Goal: Navigation & Orientation: Find specific page/section

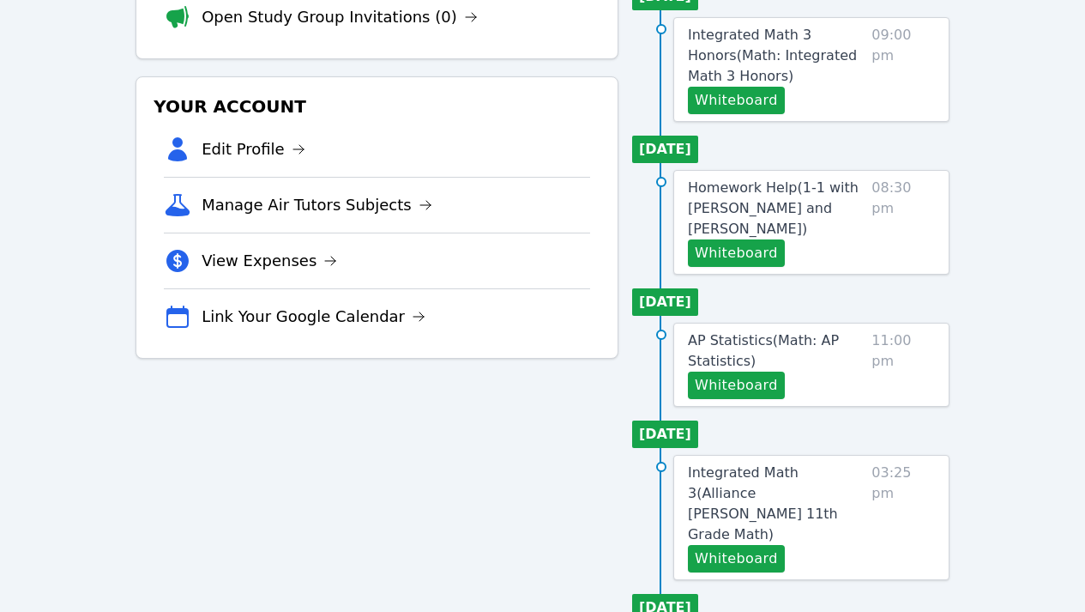
scroll to position [298, 0]
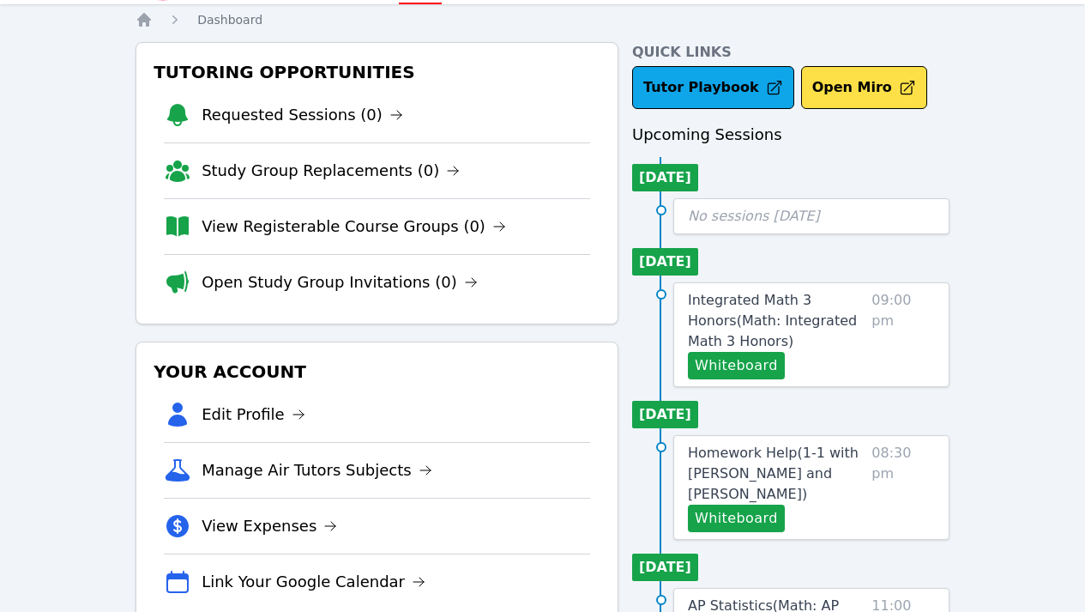
scroll to position [67, 0]
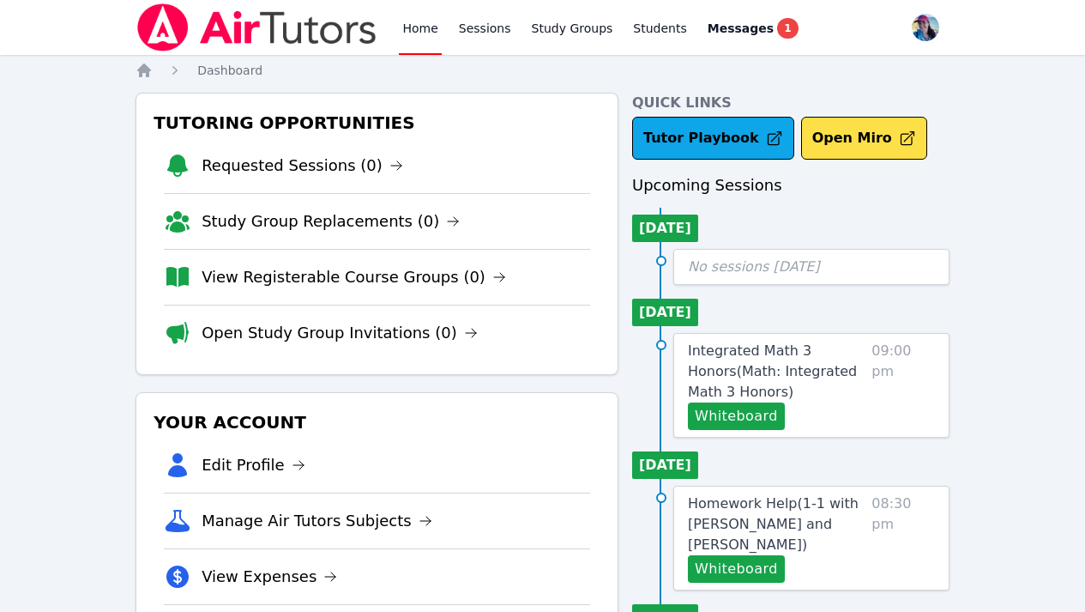
click at [419, 34] on link "Home" at bounding box center [420, 27] width 42 height 55
click at [349, 32] on img at bounding box center [257, 27] width 243 height 48
click at [410, 32] on link "Home" at bounding box center [420, 27] width 42 height 55
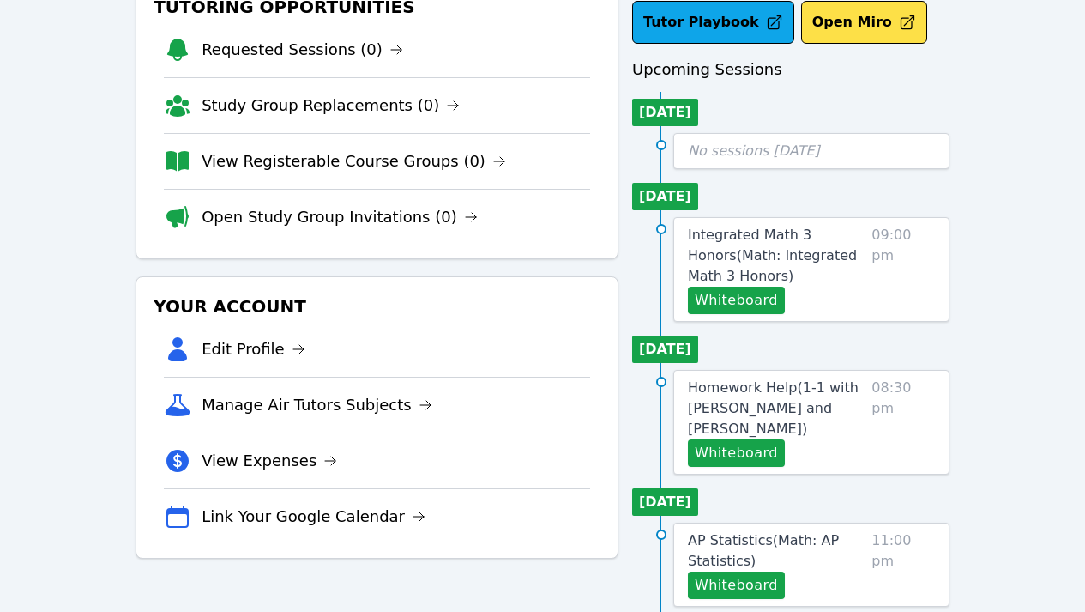
scroll to position [118, 0]
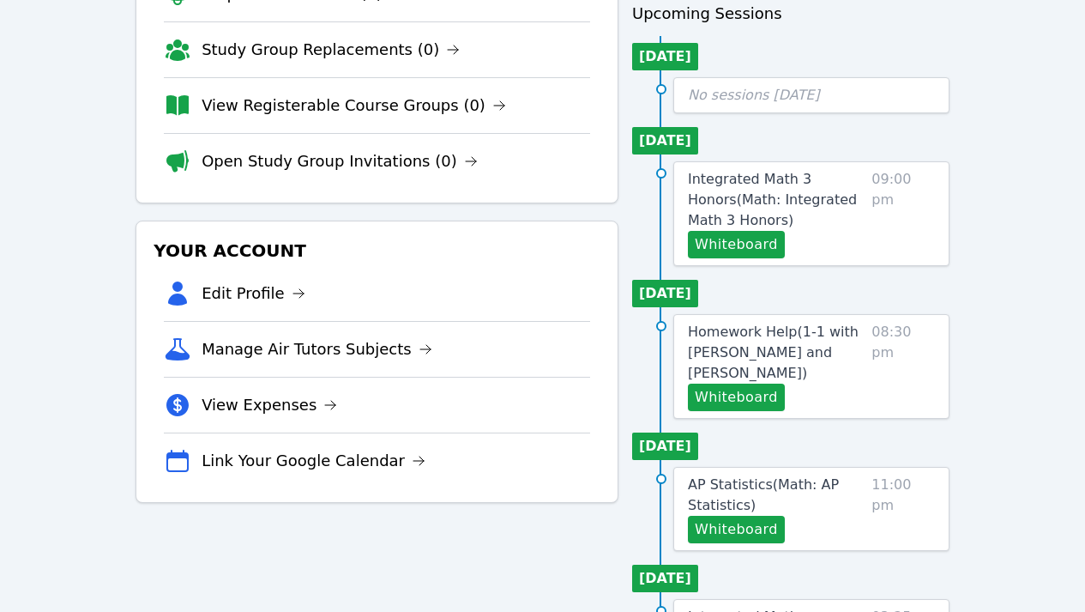
scroll to position [239, 0]
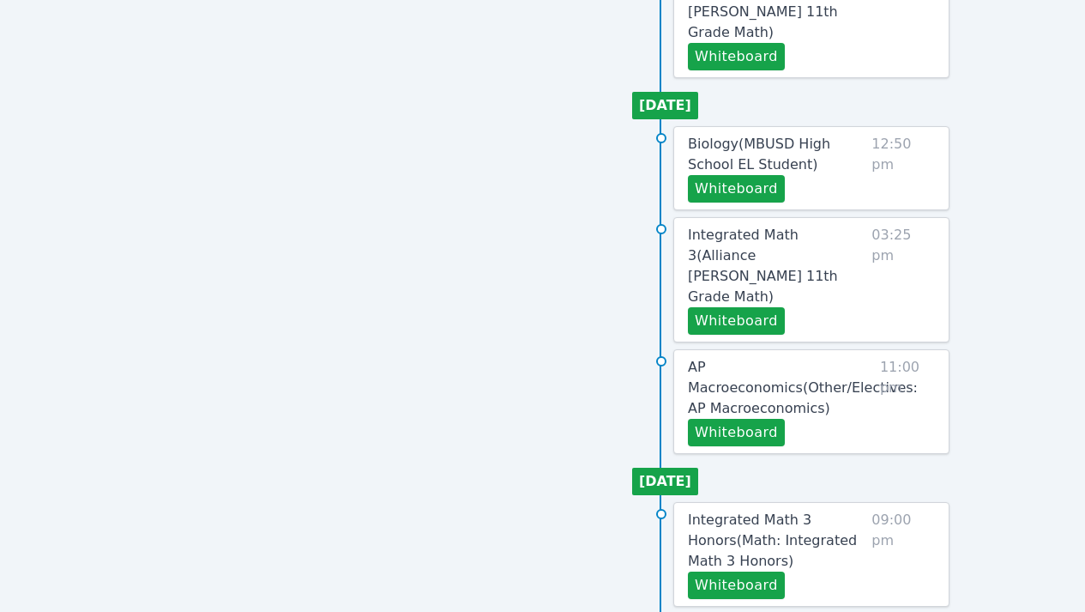
scroll to position [844, 0]
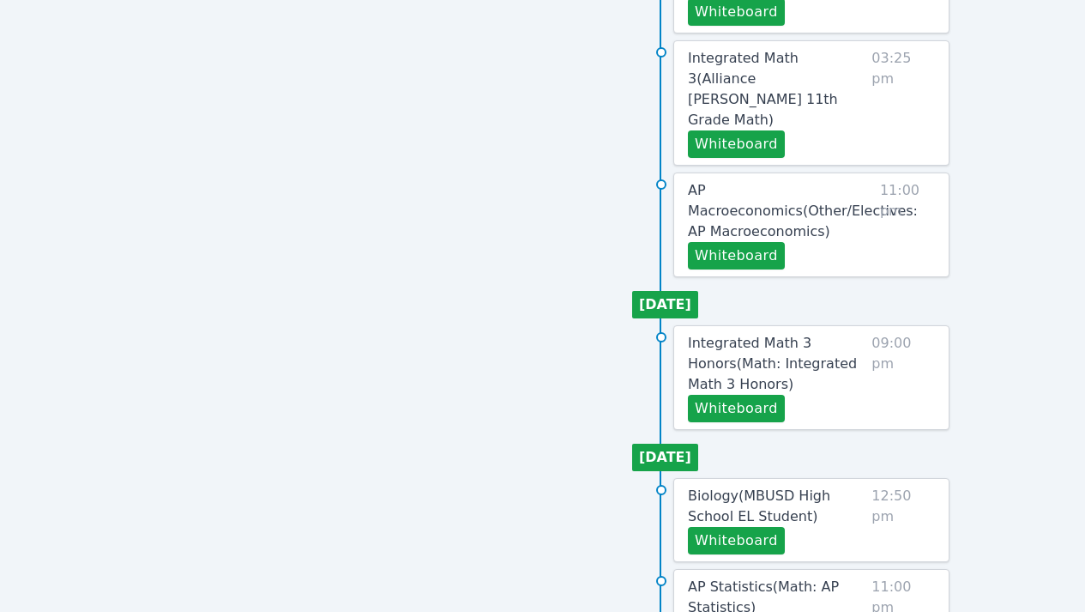
scroll to position [986, 0]
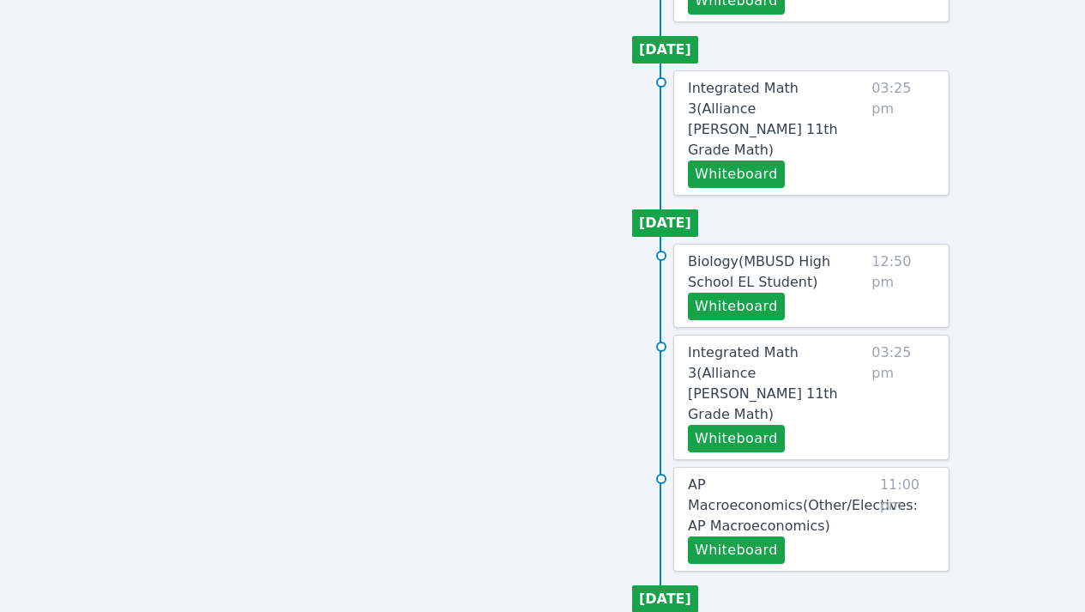
scroll to position [739, 0]
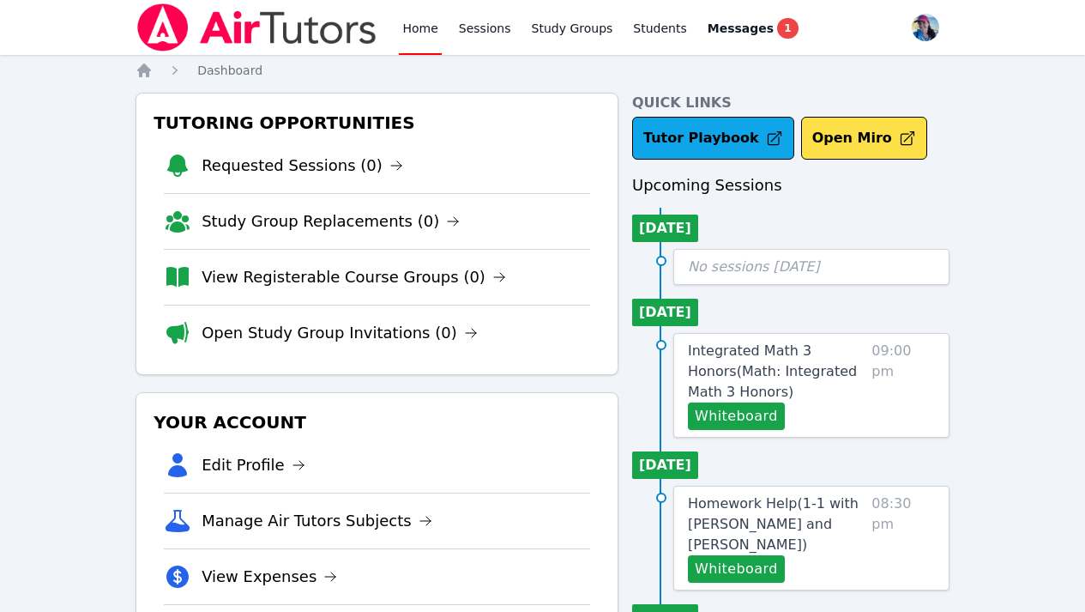
click at [431, 36] on link "Home" at bounding box center [420, 27] width 42 height 55
